Goal: Task Accomplishment & Management: Use online tool/utility

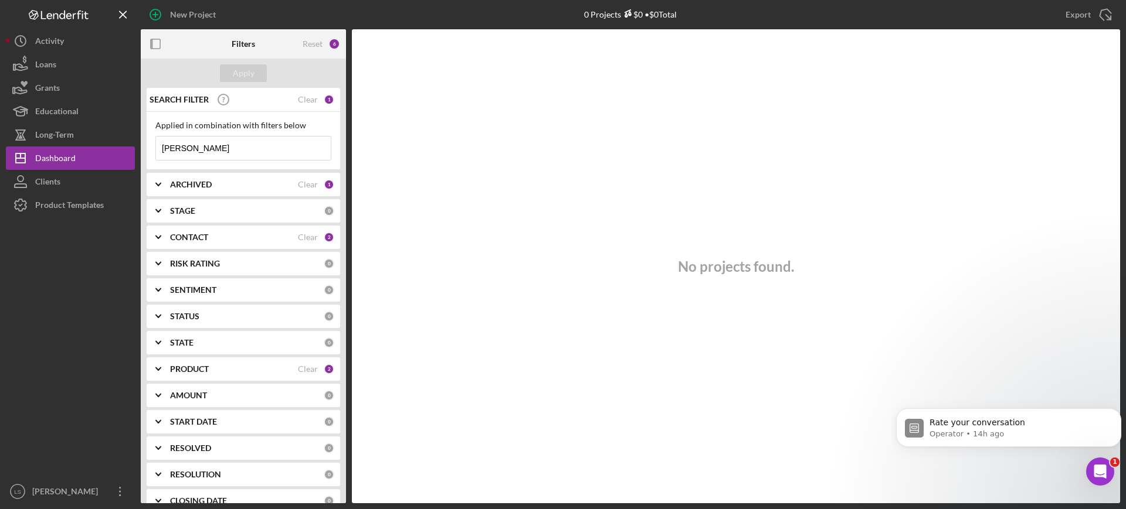
click at [266, 151] on input "[PERSON_NAME]" at bounding box center [243, 148] width 175 height 23
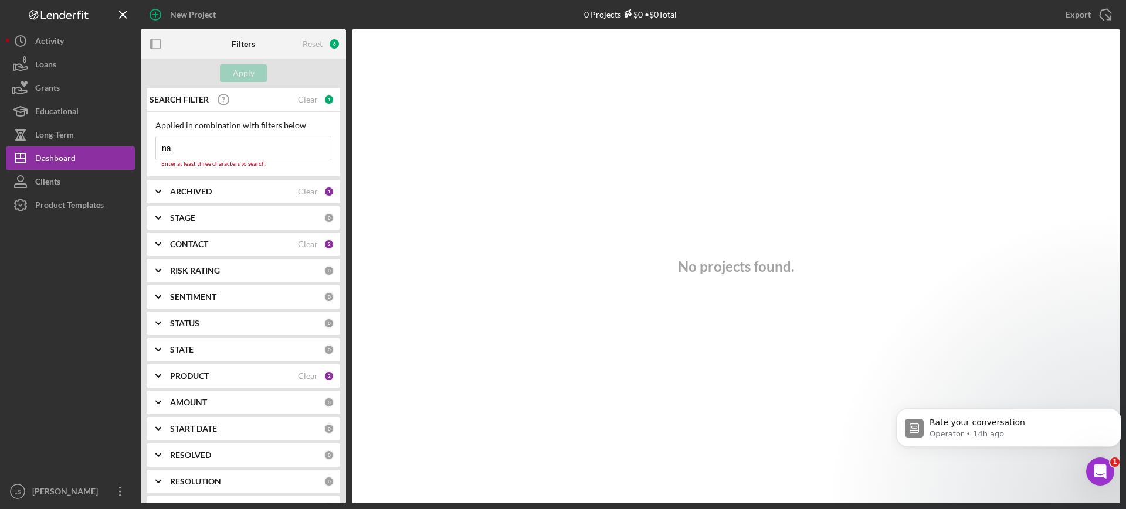
type input "n"
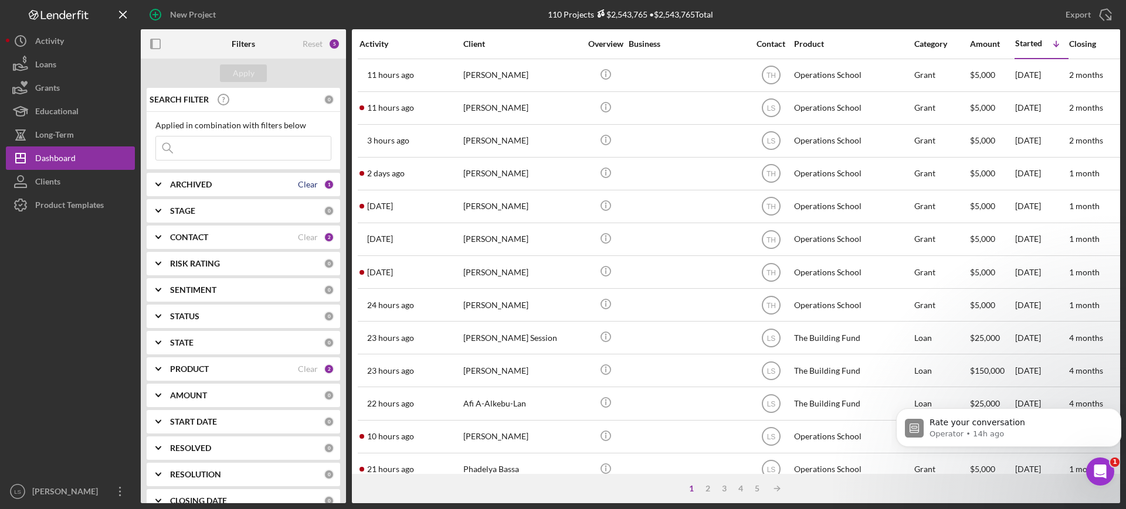
click at [305, 186] on div "Clear" at bounding box center [308, 184] width 20 height 9
click at [305, 186] on div "ARCHIVED" at bounding box center [247, 184] width 154 height 9
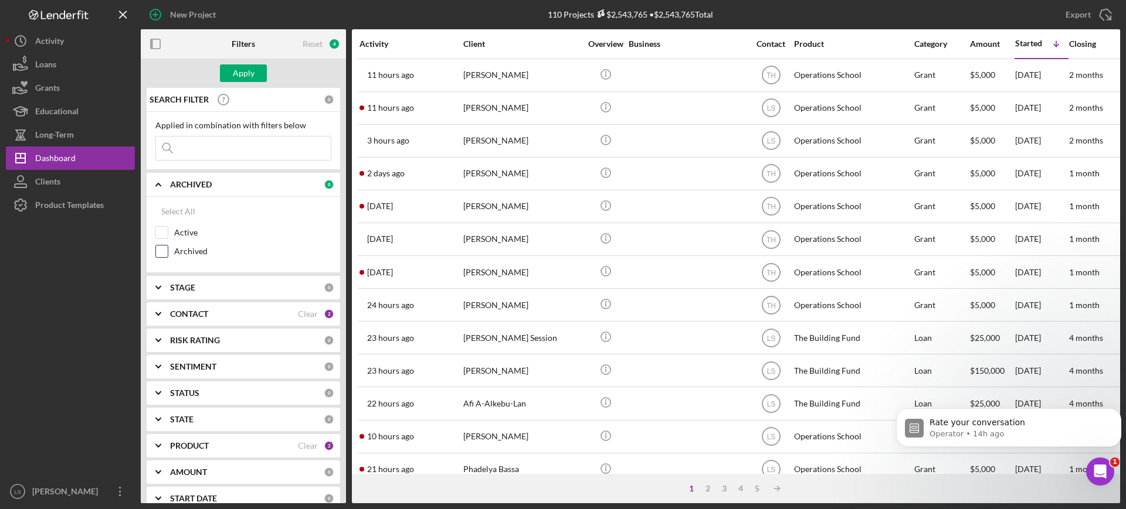
click at [161, 251] on input "Archived" at bounding box center [162, 252] width 12 height 12
checkbox input "true"
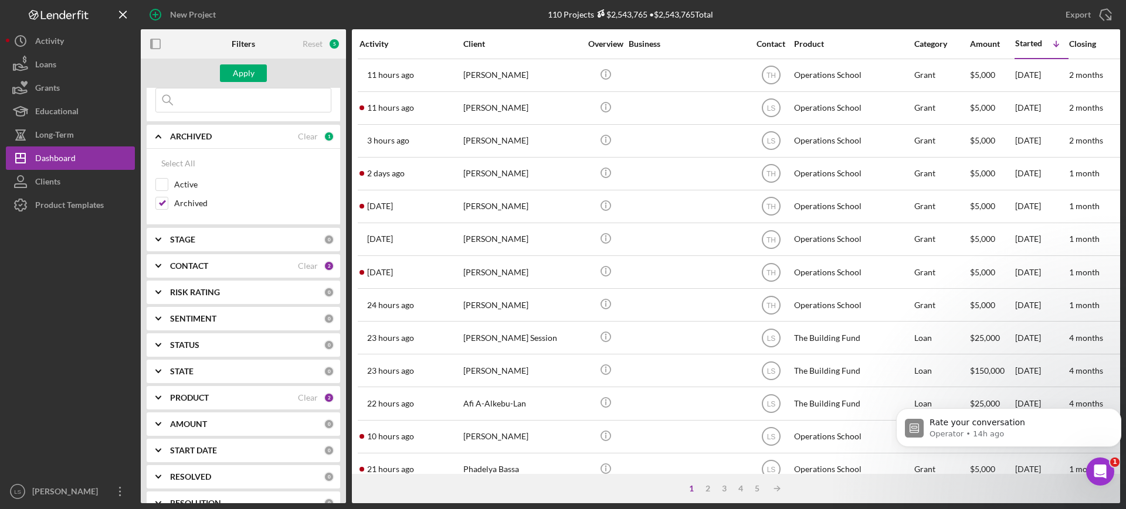
scroll to position [73, 0]
click at [278, 371] on div "PRODUCT" at bounding box center [234, 372] width 128 height 9
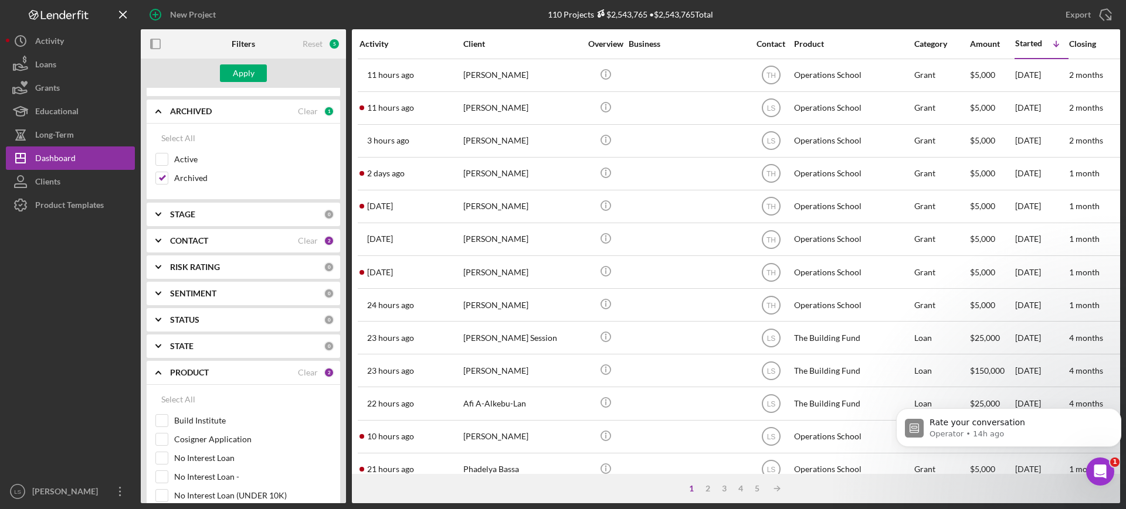
scroll to position [220, 0]
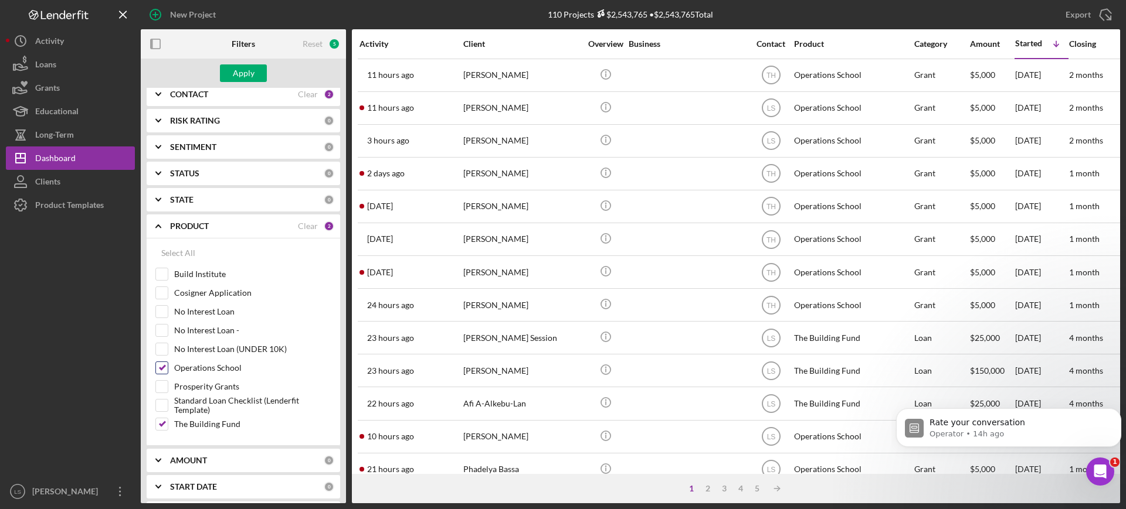
click at [163, 372] on input "Operations School" at bounding box center [162, 368] width 12 height 12
checkbox input "false"
click at [162, 427] on input "The Building Fund" at bounding box center [162, 425] width 12 height 12
checkbox input "false"
click at [160, 313] on input "No Interest Loan" at bounding box center [162, 312] width 12 height 12
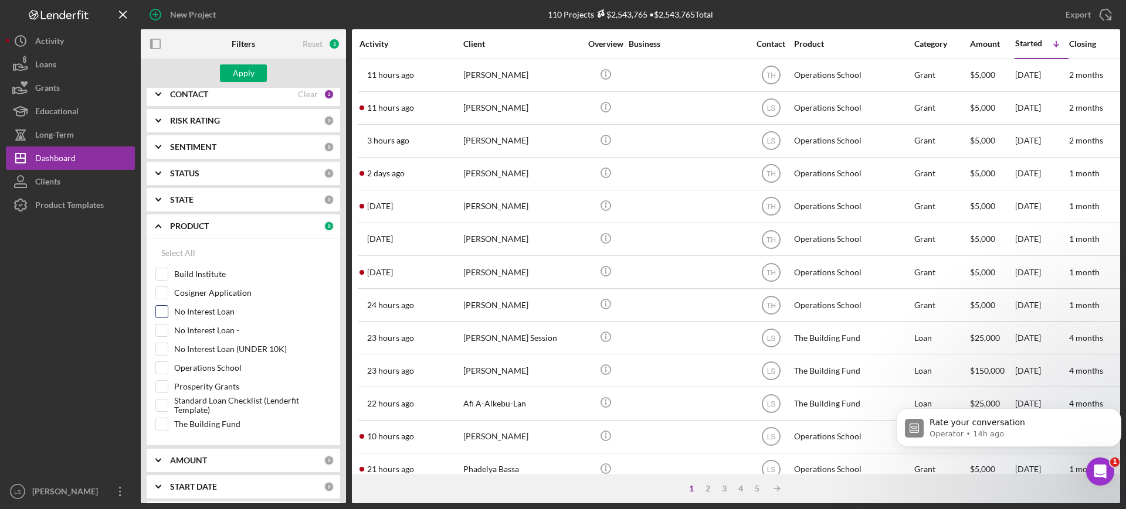
checkbox input "true"
click at [233, 83] on div "Apply" at bounding box center [243, 73] width 205 height 29
click at [243, 73] on div "Apply" at bounding box center [244, 73] width 22 height 18
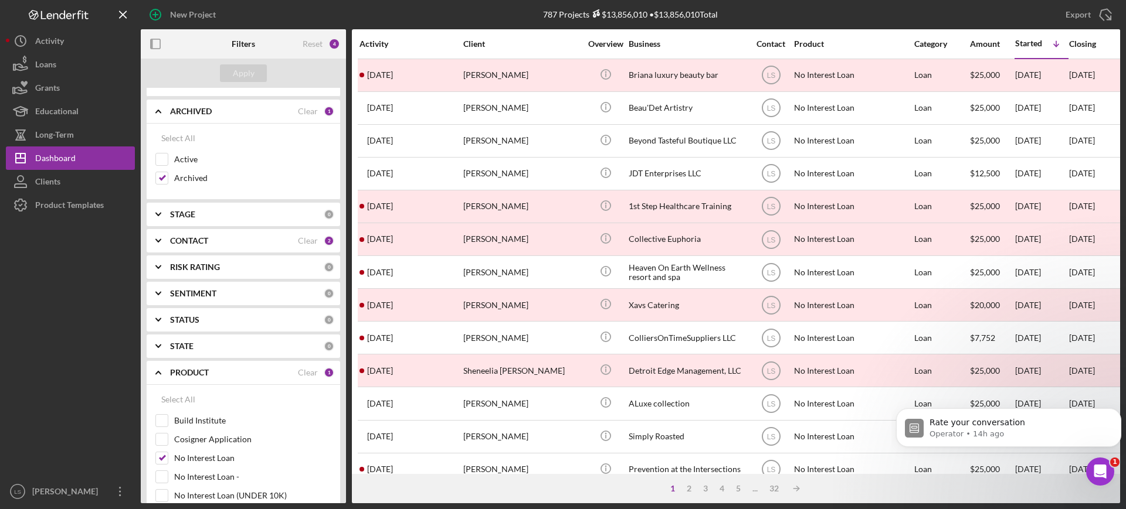
scroll to position [0, 0]
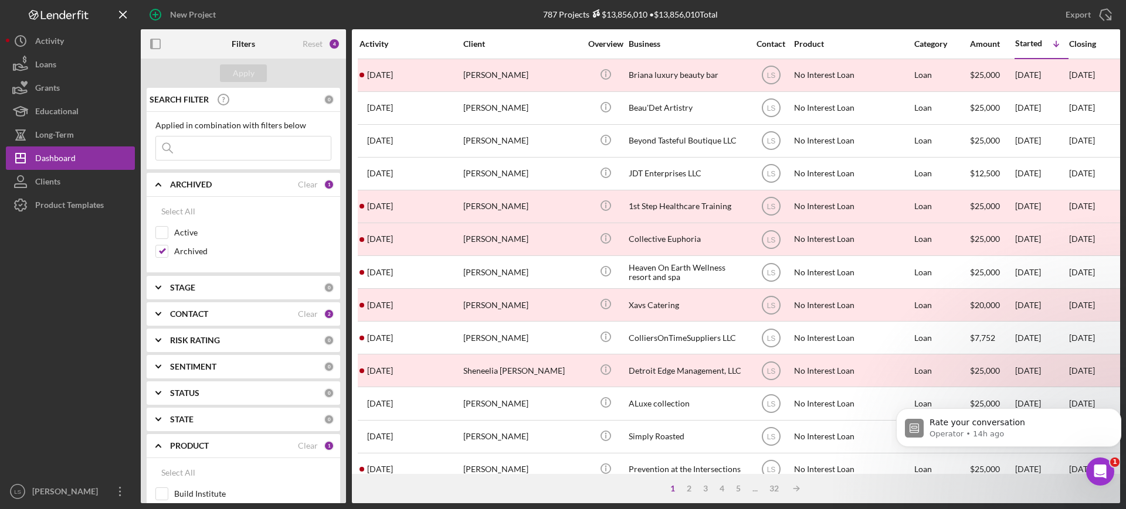
click at [378, 46] on div "Activity" at bounding box center [410, 43] width 103 height 9
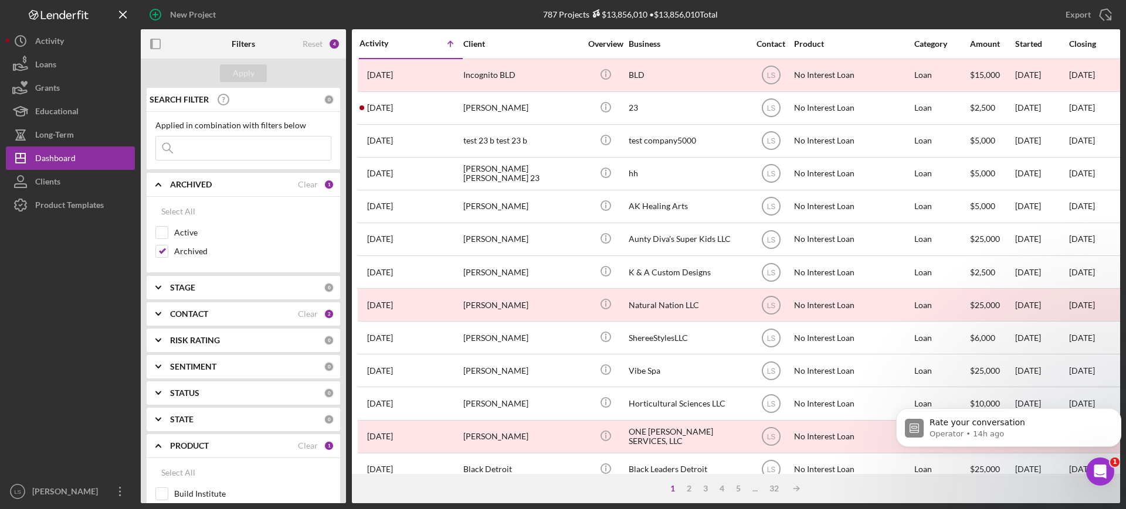
click at [386, 47] on div "Activity" at bounding box center [385, 43] width 52 height 9
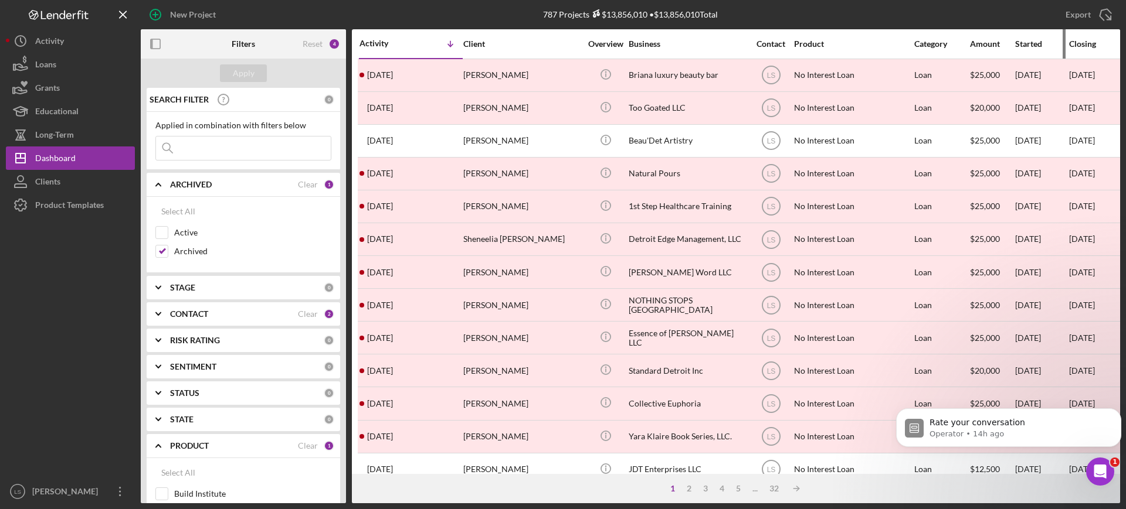
click at [1032, 45] on div "Started" at bounding box center [1041, 43] width 53 height 9
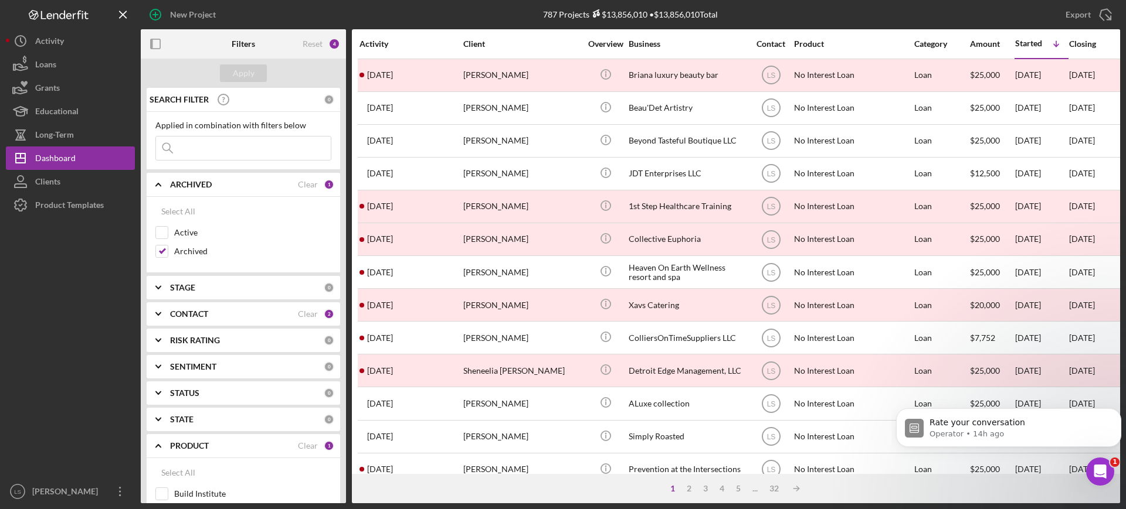
click at [389, 45] on div "Activity" at bounding box center [410, 43] width 103 height 9
